Goal: Task Accomplishment & Management: Complete application form

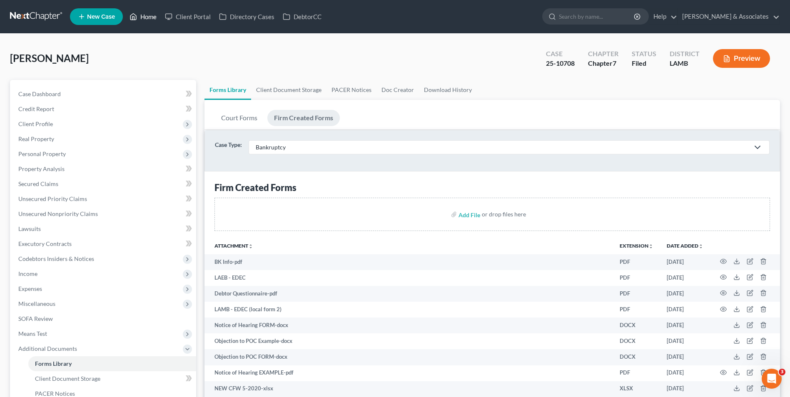
click at [143, 15] on link "Home" at bounding box center [142, 16] width 35 height 15
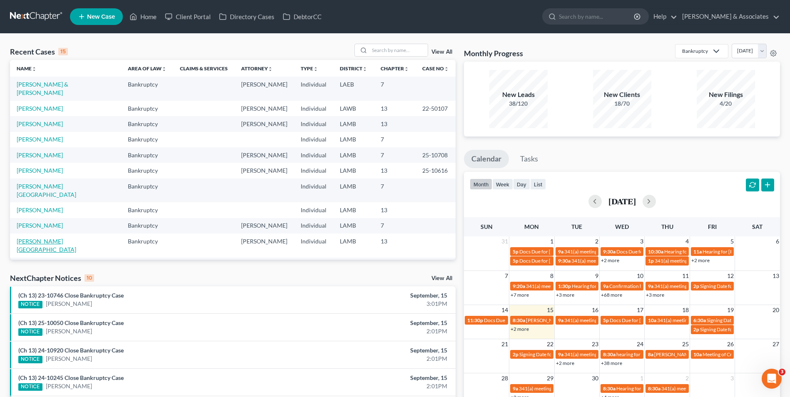
click at [40, 238] on link "[PERSON_NAME][GEOGRAPHIC_DATA]" at bounding box center [47, 245] width 60 height 15
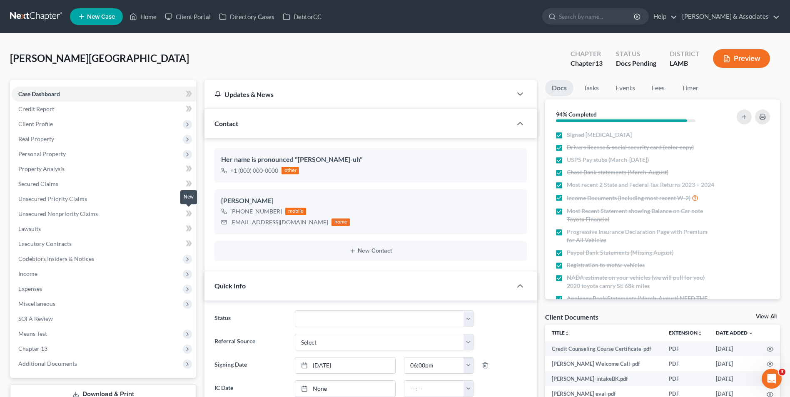
scroll to position [499, 0]
click at [124, 153] on span "Personal Property" at bounding box center [104, 154] width 185 height 15
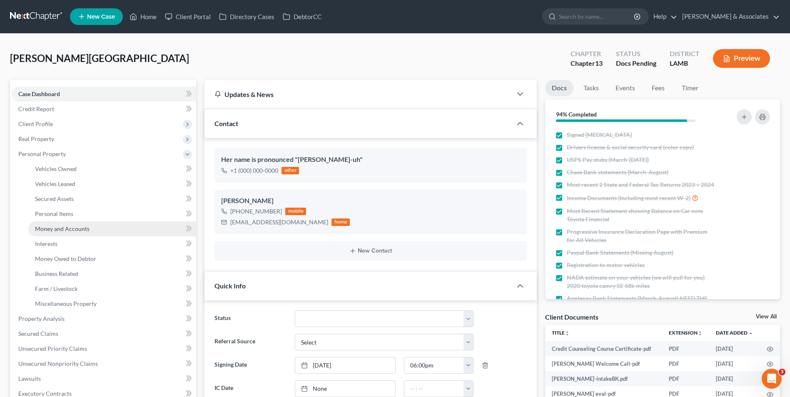
click at [95, 226] on link "Money and Accounts" at bounding box center [112, 229] width 168 height 15
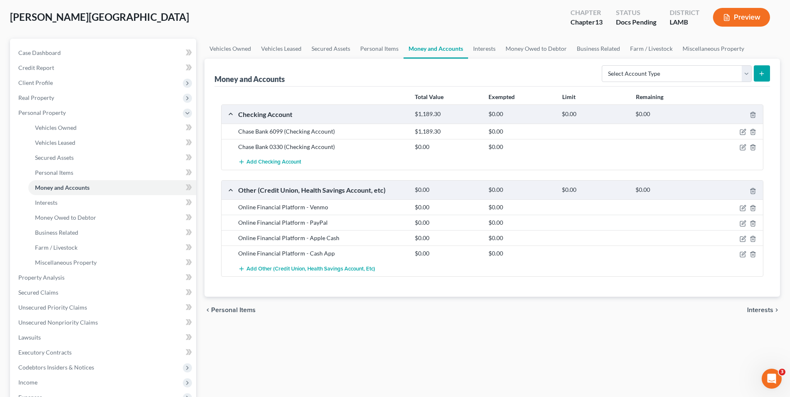
scroll to position [42, 0]
click at [744, 130] on icon "button" at bounding box center [744, 131] width 4 height 4
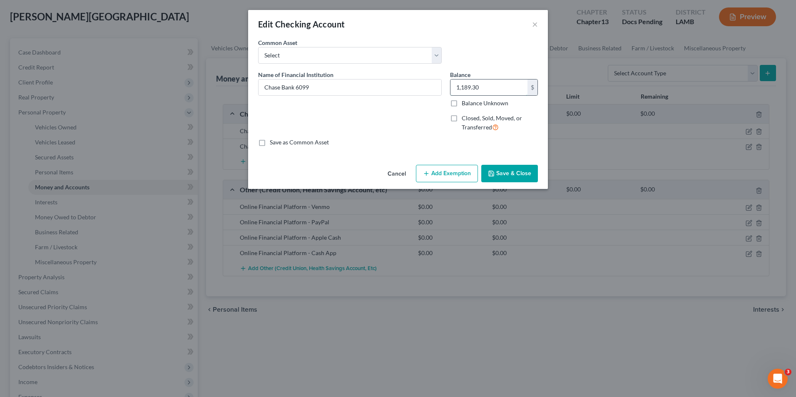
click at [492, 90] on input "1,189.30" at bounding box center [489, 88] width 77 height 16
type input "2,582.21"
click at [503, 173] on button "Save & Close" at bounding box center [510, 173] width 57 height 17
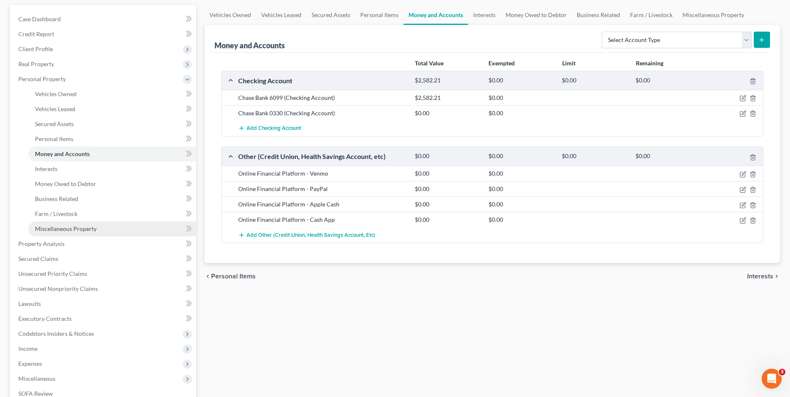
scroll to position [125, 0]
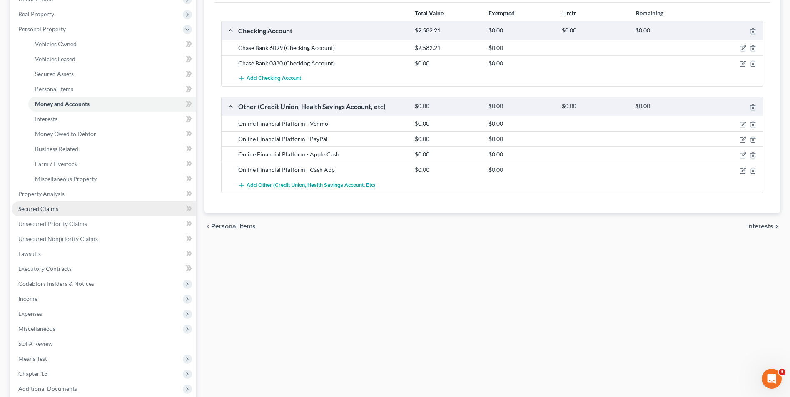
click at [75, 213] on link "Secured Claims" at bounding box center [104, 209] width 185 height 15
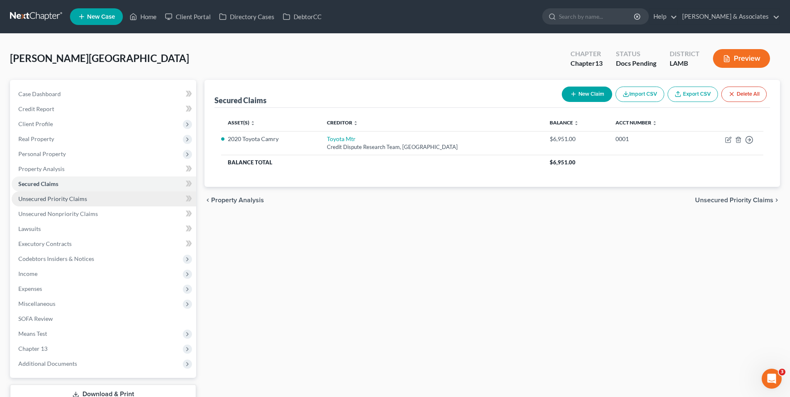
click at [46, 202] on link "Unsecured Priority Claims" at bounding box center [104, 199] width 185 height 15
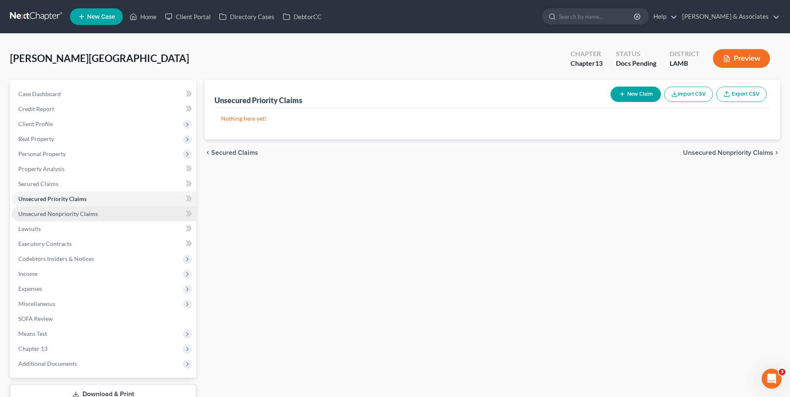
click at [46, 216] on span "Unsecured Nonpriority Claims" at bounding box center [58, 213] width 80 height 7
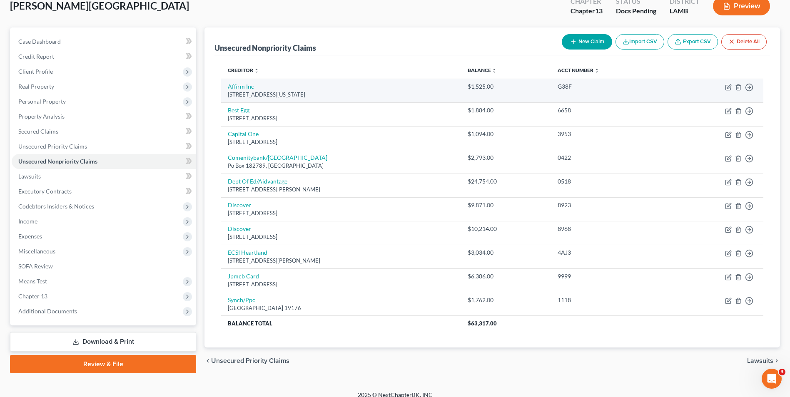
scroll to position [61, 0]
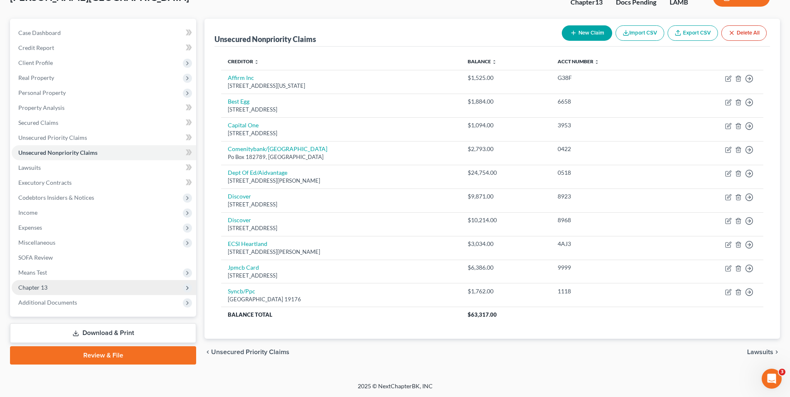
click at [107, 290] on span "Chapter 13" at bounding box center [104, 287] width 185 height 15
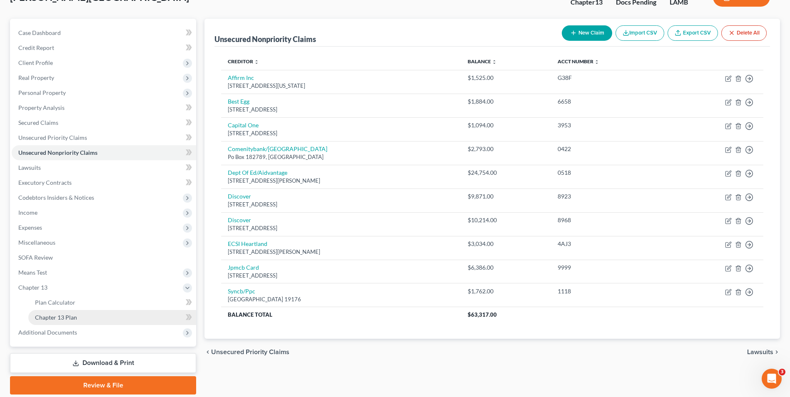
click at [100, 314] on link "Chapter 13 Plan" at bounding box center [112, 317] width 168 height 15
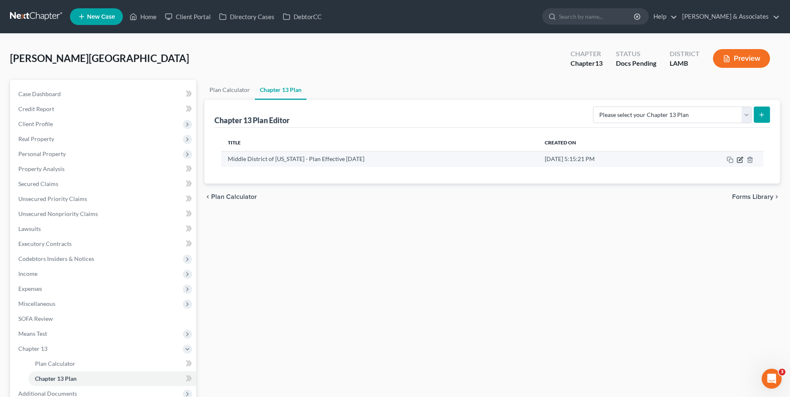
click at [739, 162] on icon "button" at bounding box center [739, 159] width 5 height 5
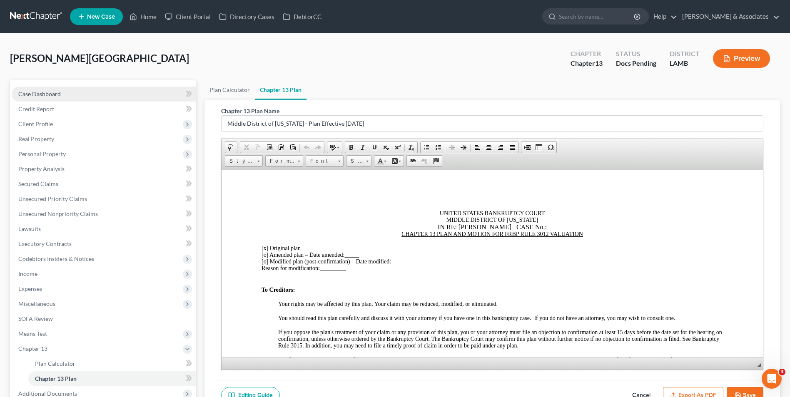
click at [126, 97] on link "Case Dashboard" at bounding box center [104, 94] width 185 height 15
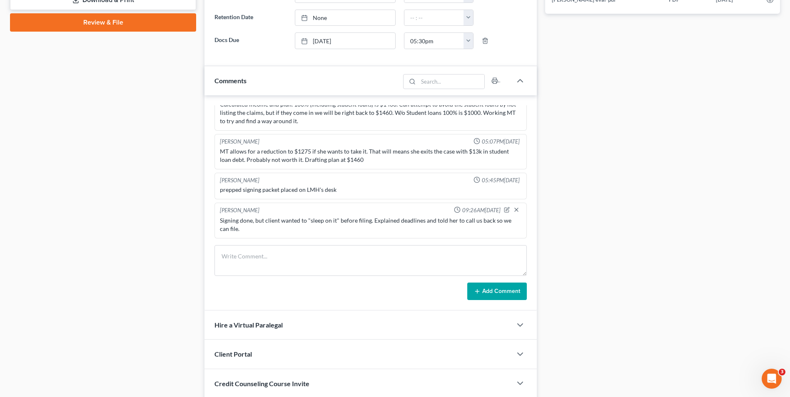
scroll to position [417, 0]
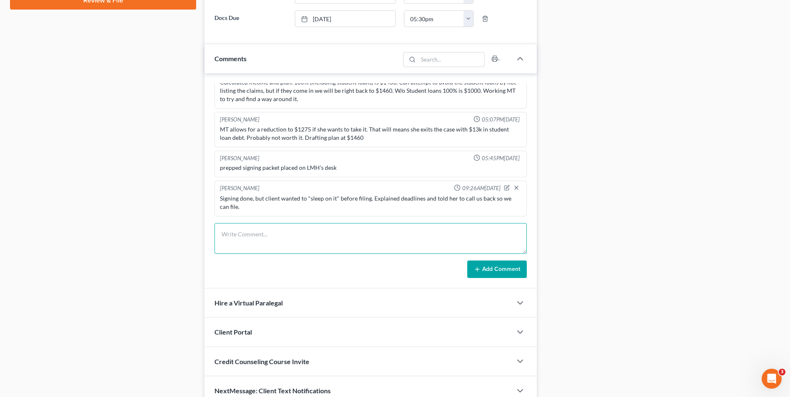
click at [321, 233] on textarea at bounding box center [371, 238] width 312 height 31
click at [400, 238] on textarea "Spoke with Client. Updated bank balances. Told her we" at bounding box center [371, 238] width 312 height 31
type textarea "Spoke with Client. Updated bank balances. Told her we still need HR info."
click at [486, 271] on button "Add Comment" at bounding box center [497, 269] width 60 height 17
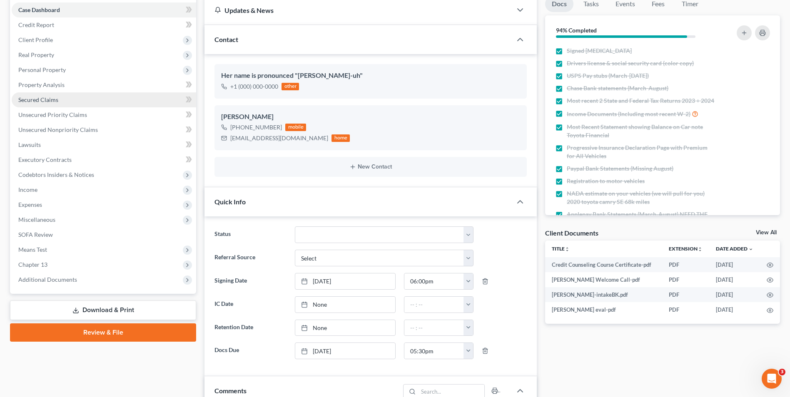
scroll to position [0, 0]
